Goal: Information Seeking & Learning: Learn about a topic

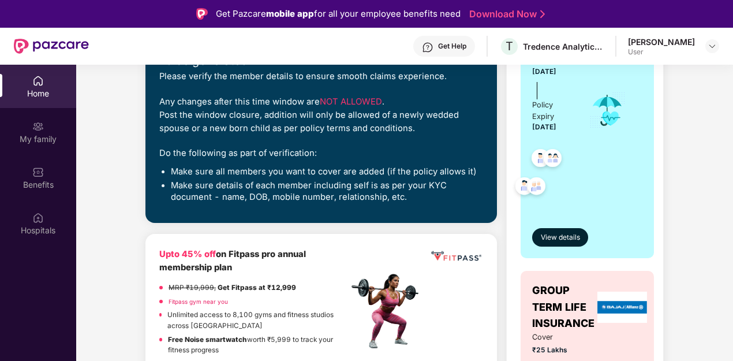
scroll to position [162, 0]
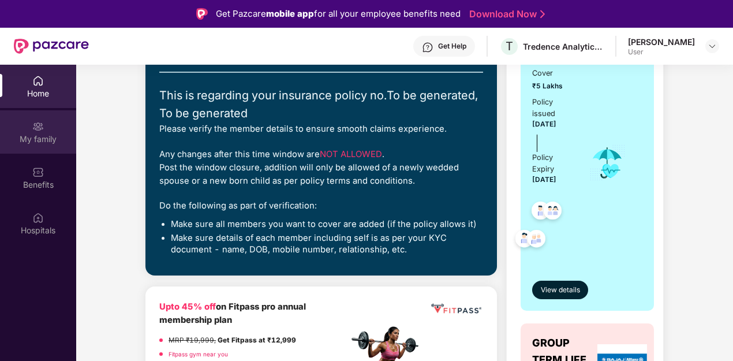
click at [28, 132] on div "My family" at bounding box center [38, 131] width 76 height 43
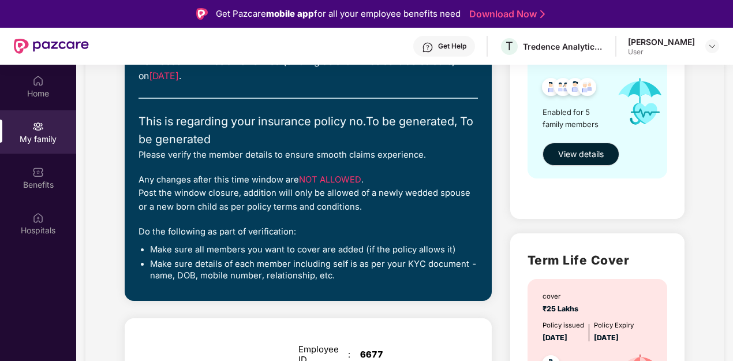
scroll to position [190, 0]
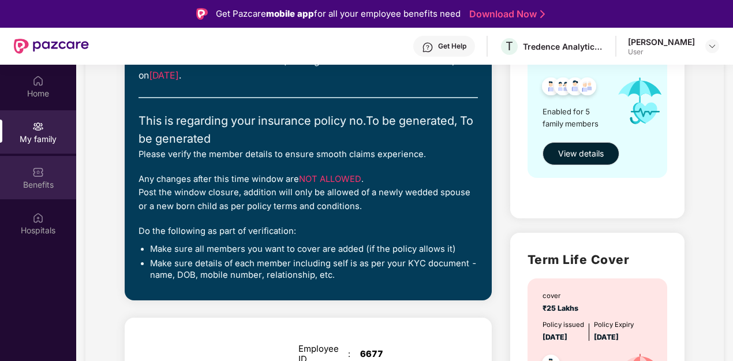
click at [54, 186] on div "Benefits" at bounding box center [38, 185] width 76 height 12
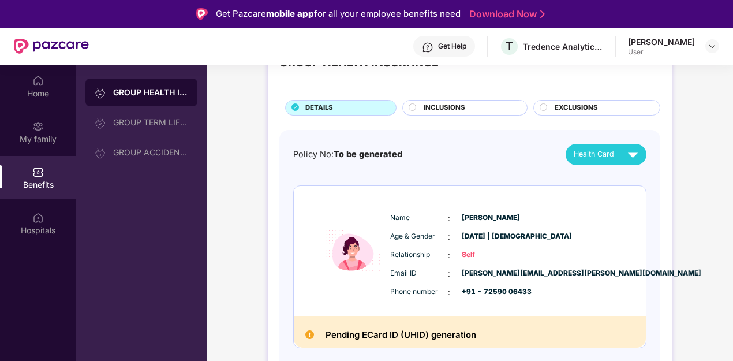
scroll to position [17, 0]
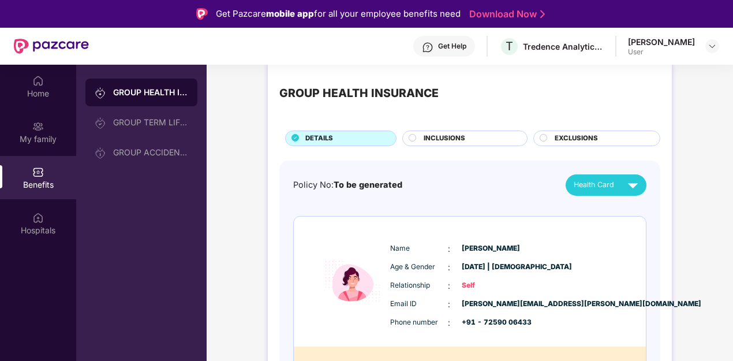
click at [438, 143] on span "INCLUSIONS" at bounding box center [444, 138] width 42 height 10
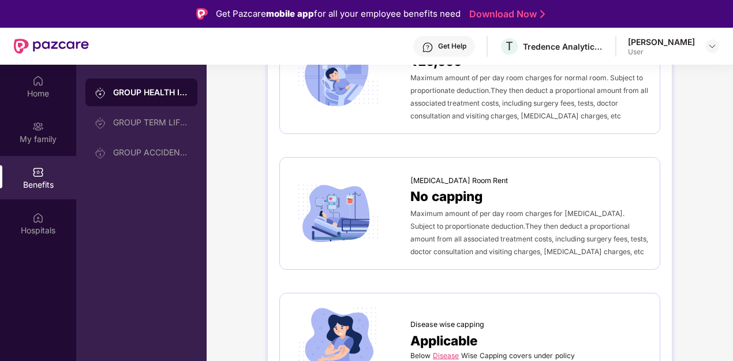
scroll to position [402, 0]
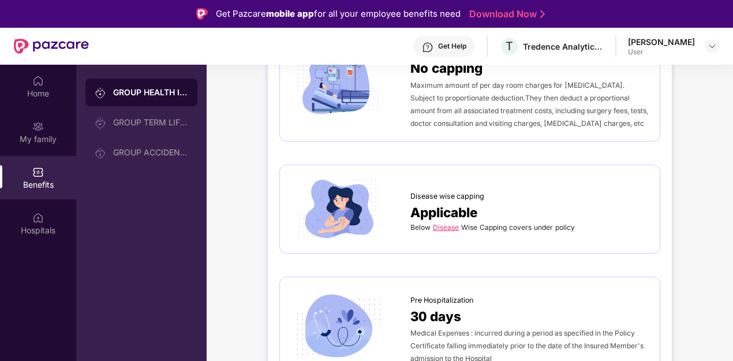
click at [440, 224] on link "Disease" at bounding box center [446, 227] width 26 height 9
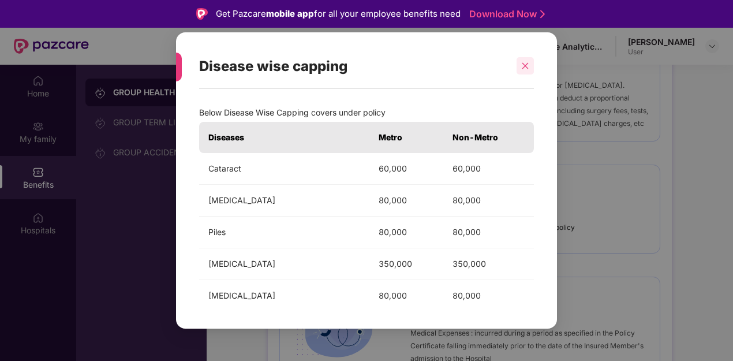
click at [523, 63] on icon "close" at bounding box center [525, 66] width 8 height 8
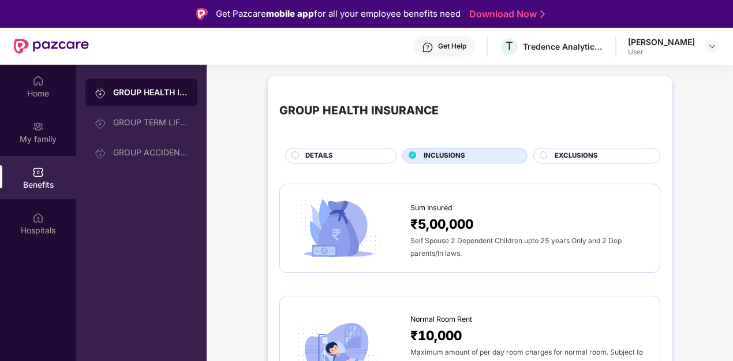
scroll to position [2, 0]
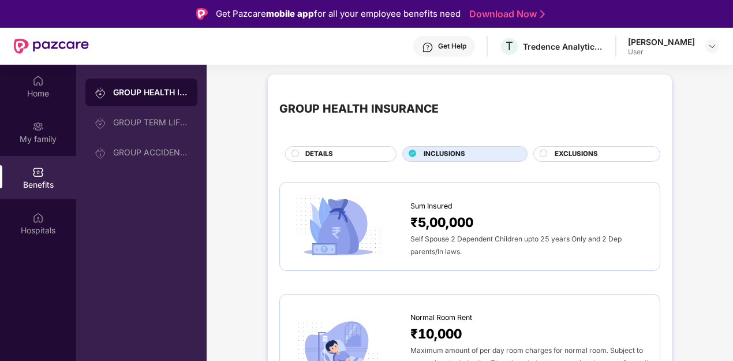
click at [601, 146] on div "EXCLUSIONS" at bounding box center [596, 154] width 127 height 16
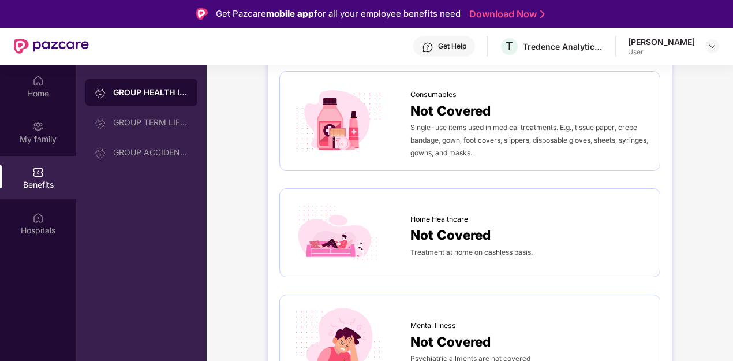
scroll to position [705, 0]
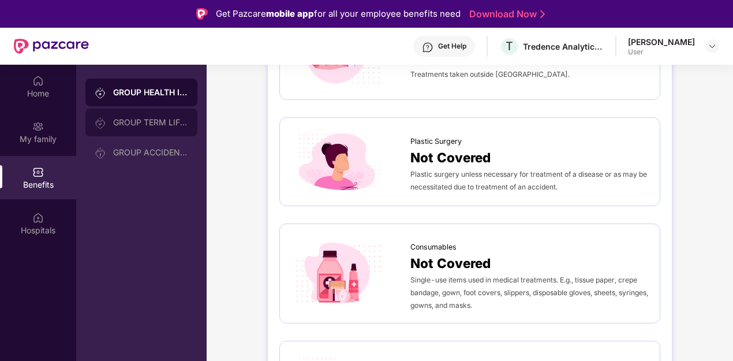
click at [149, 111] on div "GROUP TERM LIFE INSURANCE" at bounding box center [141, 122] width 112 height 28
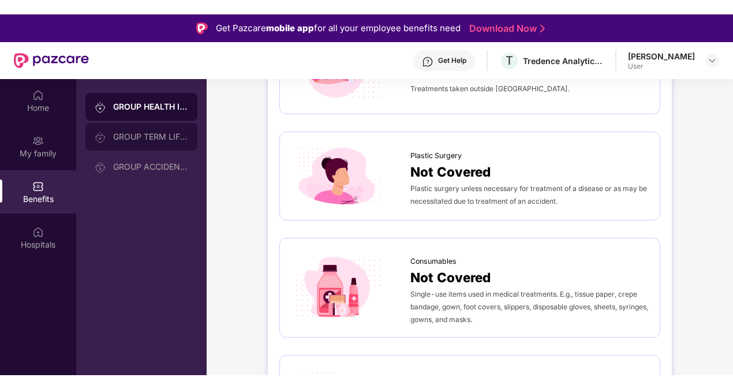
scroll to position [0, 0]
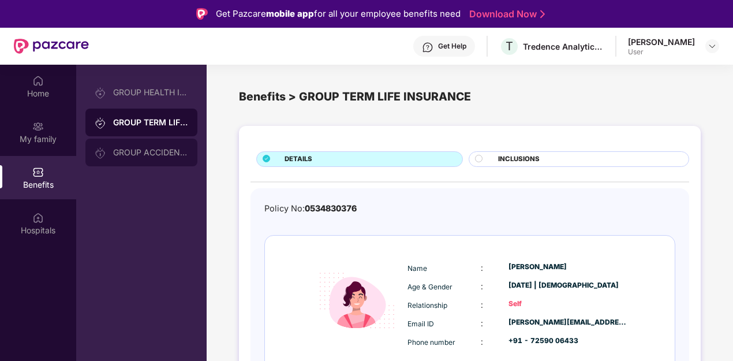
click at [169, 154] on div "GROUP ACCIDENTAL INSURANCE" at bounding box center [150, 152] width 75 height 9
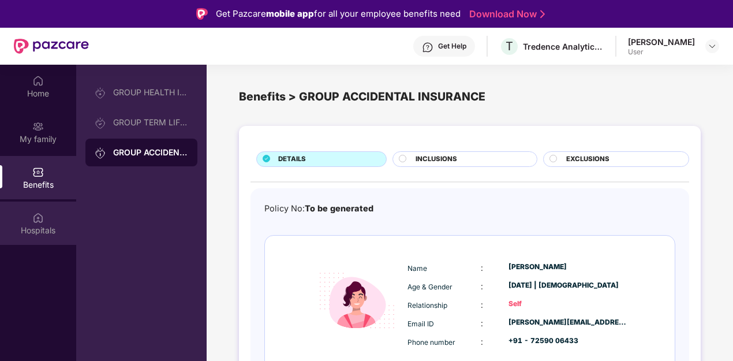
click at [61, 226] on div "Hospitals" at bounding box center [38, 230] width 76 height 12
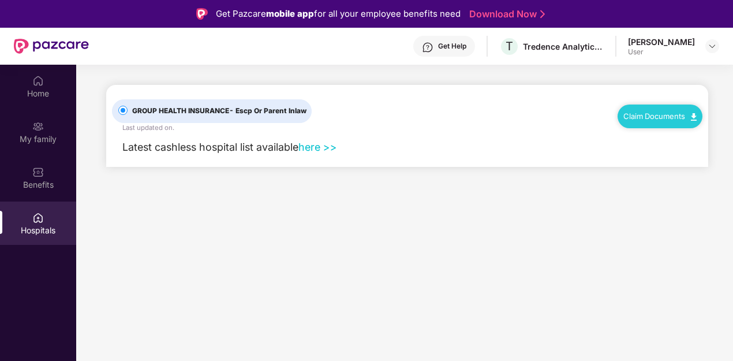
click at [321, 143] on link "here >>" at bounding box center [317, 147] width 39 height 12
